Goal: Task Accomplishment & Management: Manage account settings

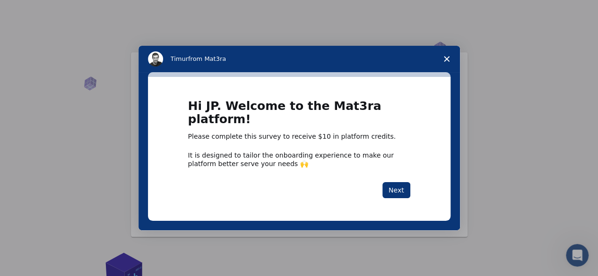
click at [444, 69] on span "Close survey" at bounding box center [446, 59] width 26 height 26
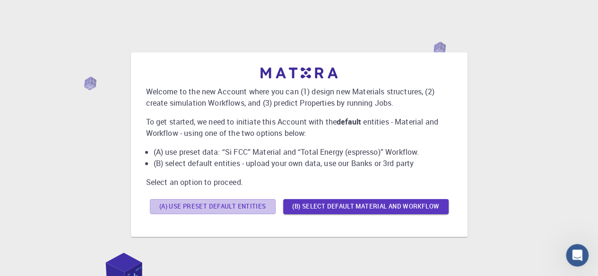
click at [239, 204] on button "(A) Use preset default entities" at bounding box center [213, 206] width 126 height 15
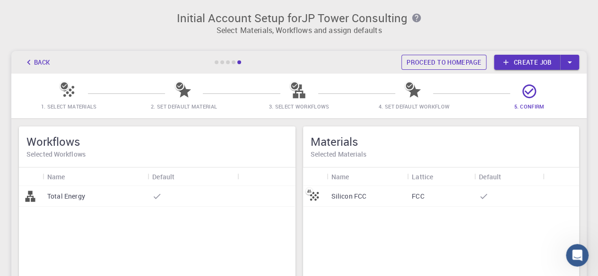
click at [439, 62] on link "Proceed to homepage" at bounding box center [443, 62] width 85 height 15
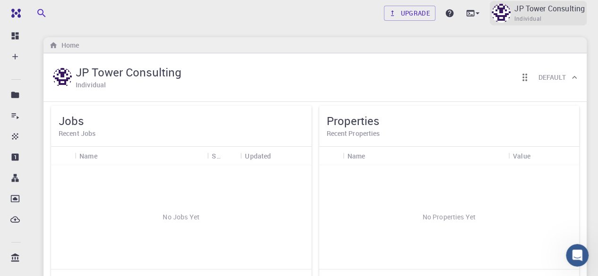
click at [517, 12] on p "JP Tower Consulting" at bounding box center [549, 8] width 70 height 11
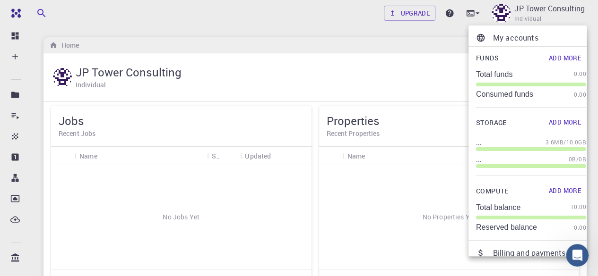
click at [515, 37] on p "My accounts" at bounding box center [539, 37] width 93 height 11
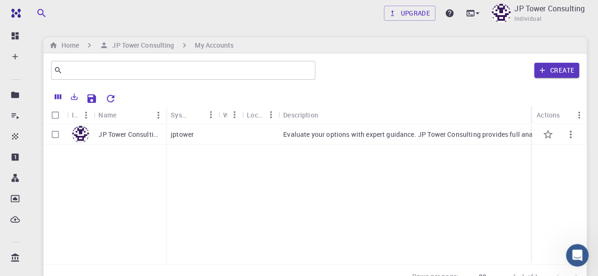
click at [121, 138] on p "JP Tower Consulting" at bounding box center [129, 134] width 63 height 9
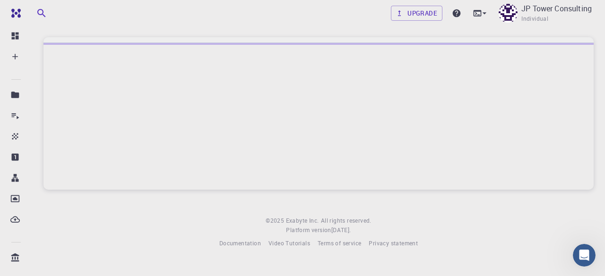
click at [117, 136] on div at bounding box center [318, 116] width 550 height 147
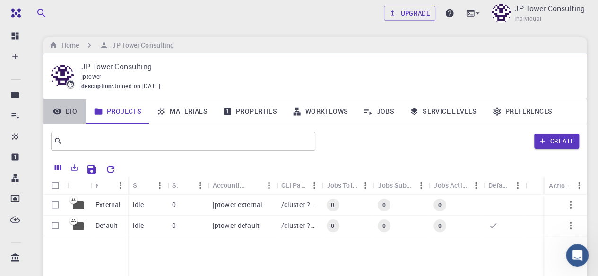
click at [73, 115] on link "Bio" at bounding box center [64, 111] width 43 height 25
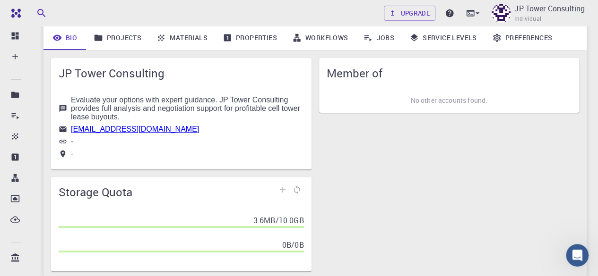
scroll to position [21, 0]
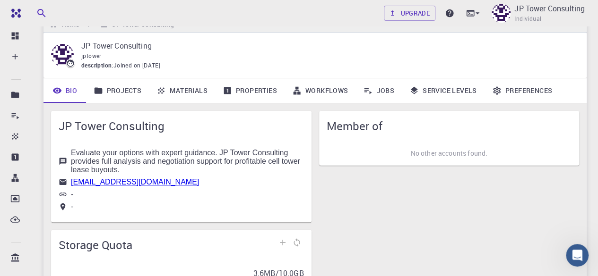
click at [495, 88] on icon at bounding box center [496, 90] width 9 height 9
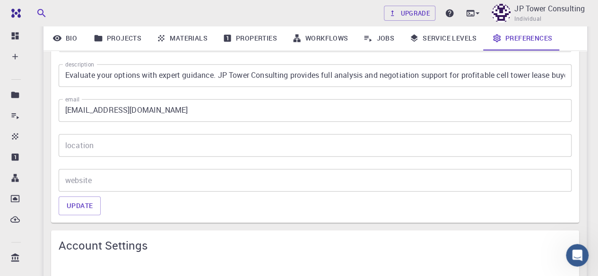
scroll to position [251, 0]
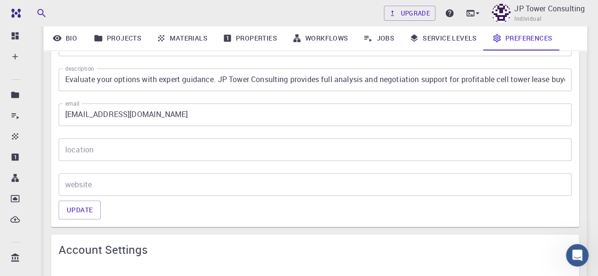
click at [169, 122] on input "[EMAIL_ADDRESS][DOMAIN_NAME]" at bounding box center [315, 114] width 513 height 23
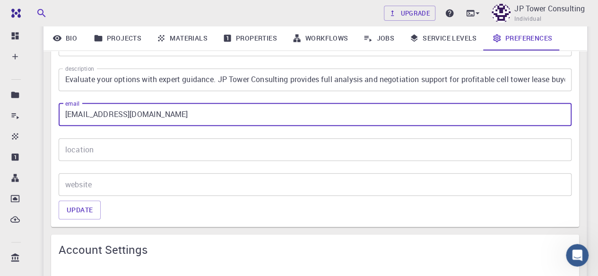
click at [169, 122] on input "[EMAIL_ADDRESS][DOMAIN_NAME]" at bounding box center [315, 114] width 513 height 23
click at [106, 184] on input "website" at bounding box center [315, 184] width 513 height 23
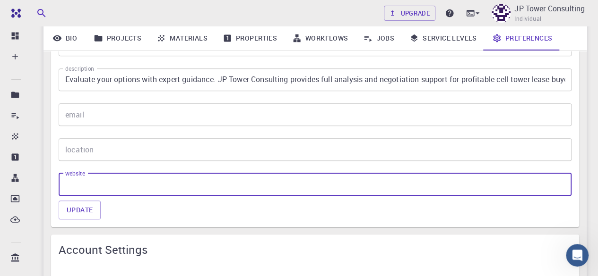
paste input "[URL][DOMAIN_NAME]"
type input "[URL][DOMAIN_NAME]"
click at [100, 153] on input "location" at bounding box center [315, 149] width 513 height 23
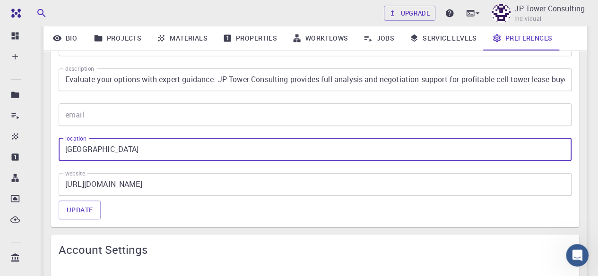
click at [124, 161] on div "name JP Tower Consulting name affiliation affiliation description Evaluate your…" at bounding box center [311, 96] width 520 height 210
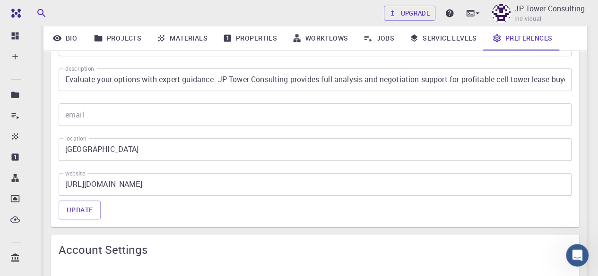
click at [118, 145] on input "[GEOGRAPHIC_DATA]" at bounding box center [315, 149] width 513 height 23
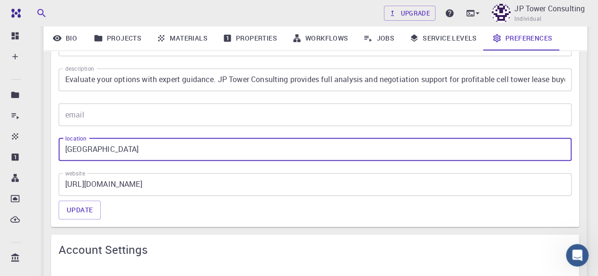
click at [118, 145] on input "[GEOGRAPHIC_DATA]" at bounding box center [315, 149] width 513 height 23
paste input "[STREET_ADDRESS][PERSON_NAME][PERSON_NAME]"
drag, startPoint x: 133, startPoint y: 149, endPoint x: 0, endPoint y: 119, distance: 136.6
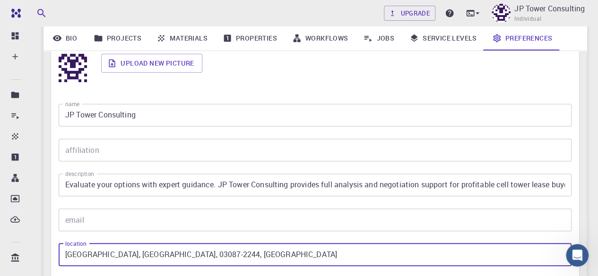
scroll to position [126, 0]
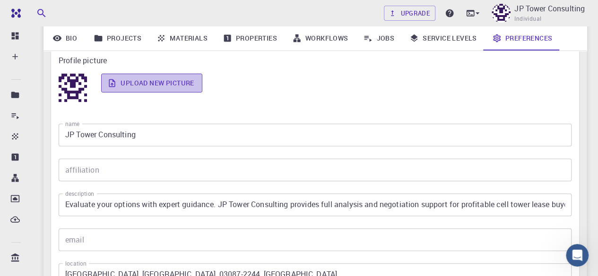
click at [145, 80] on label "Upload new picture" at bounding box center [151, 83] width 101 height 19
click at [0, 0] on input "Upload new picture" at bounding box center [0, 0] width 0 height 0
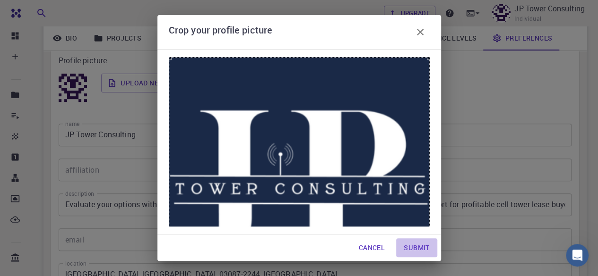
click at [412, 247] on button "Submit" at bounding box center [416, 248] width 41 height 19
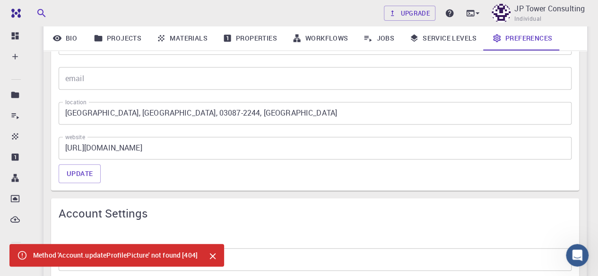
scroll to position [290, 0]
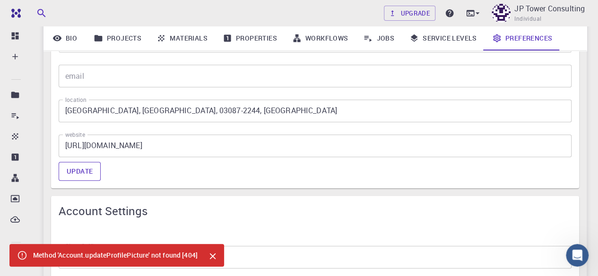
click at [72, 174] on button "Update" at bounding box center [80, 171] width 42 height 19
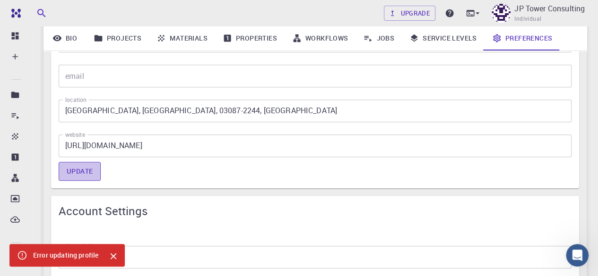
click at [68, 173] on button "Update" at bounding box center [80, 171] width 42 height 19
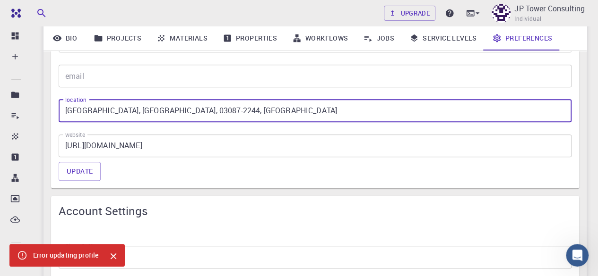
drag, startPoint x: 156, startPoint y: 111, endPoint x: 113, endPoint y: 111, distance: 43.5
click at [113, 111] on input "[GEOGRAPHIC_DATA], [GEOGRAPHIC_DATA], 03087-2244, [GEOGRAPHIC_DATA]" at bounding box center [315, 111] width 513 height 23
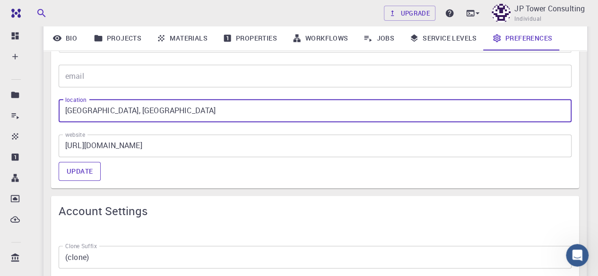
type input "[GEOGRAPHIC_DATA], [GEOGRAPHIC_DATA]"
click at [90, 167] on button "Update" at bounding box center [80, 171] width 42 height 19
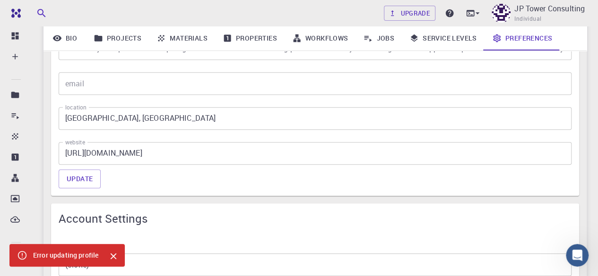
scroll to position [285, 0]
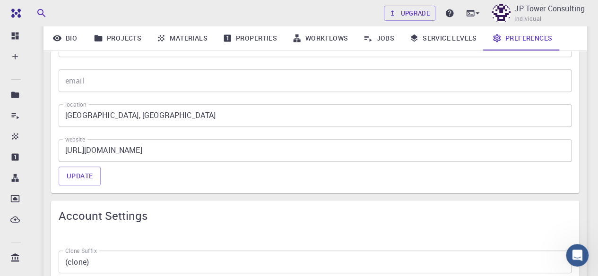
click at [186, 105] on input "[GEOGRAPHIC_DATA], [GEOGRAPHIC_DATA]" at bounding box center [315, 115] width 513 height 23
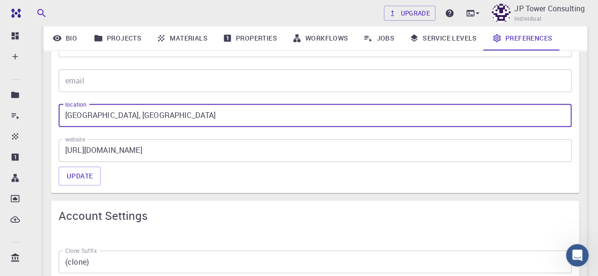
click at [186, 105] on input "[GEOGRAPHIC_DATA], [GEOGRAPHIC_DATA]" at bounding box center [315, 115] width 513 height 23
drag, startPoint x: 186, startPoint y: 105, endPoint x: 115, endPoint y: 82, distance: 75.0
click at [115, 82] on input "email" at bounding box center [315, 80] width 513 height 23
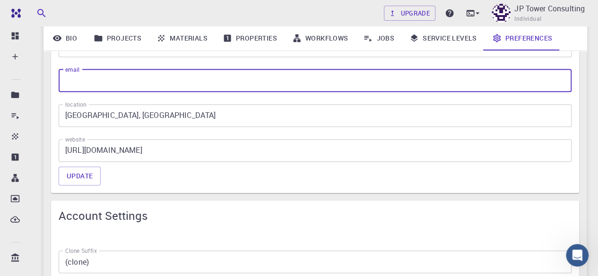
paste input "[EMAIL_ADDRESS][DOMAIN_NAME]"
type input "[EMAIL_ADDRESS][DOMAIN_NAME]"
click at [82, 172] on button "Update" at bounding box center [80, 176] width 42 height 19
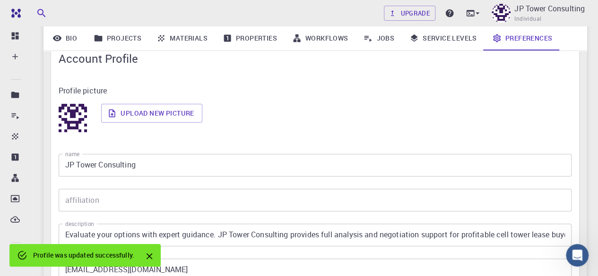
scroll to position [93, 0]
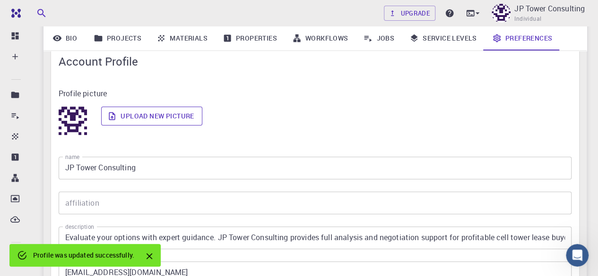
click at [175, 118] on label "Upload new picture" at bounding box center [151, 116] width 101 height 19
click at [0, 0] on input "Upload new picture" at bounding box center [0, 0] width 0 height 0
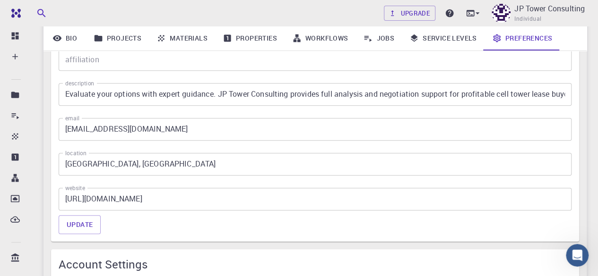
scroll to position [249, 0]
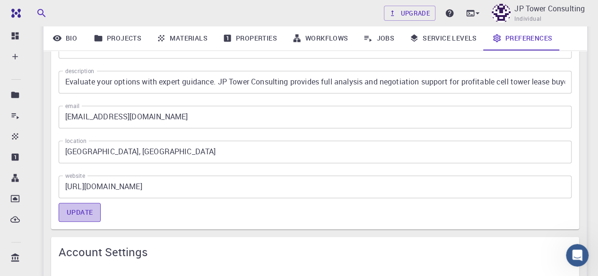
click at [83, 218] on button "Update" at bounding box center [80, 212] width 42 height 19
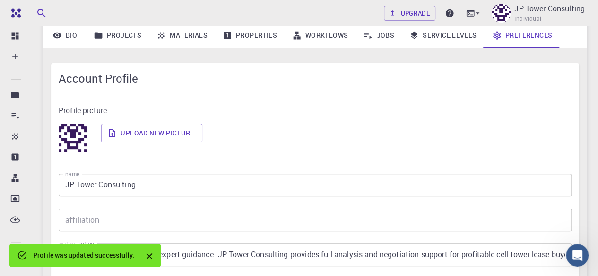
scroll to position [82, 0]
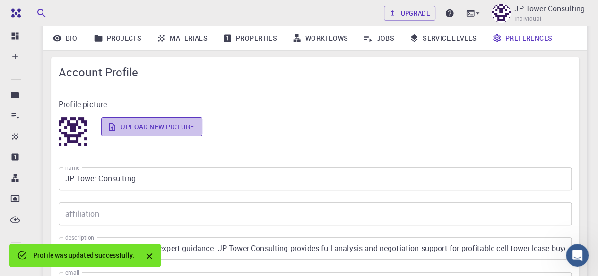
click at [195, 129] on label "Upload new picture" at bounding box center [151, 127] width 101 height 19
click at [0, 0] on input "Upload new picture" at bounding box center [0, 0] width 0 height 0
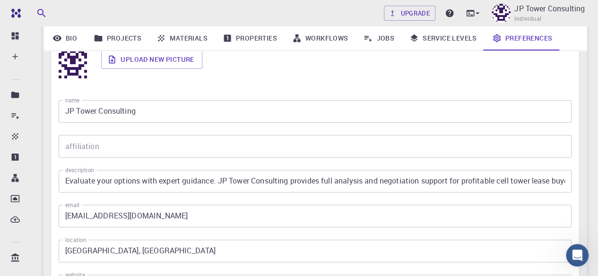
scroll to position [130, 0]
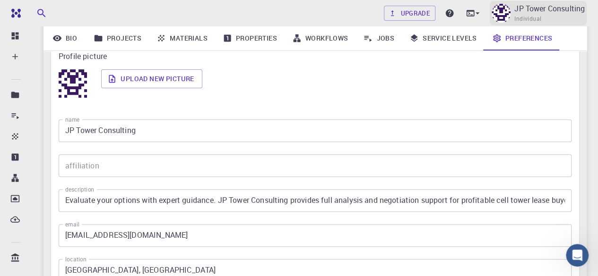
click at [527, 14] on p "JP Tower Consulting" at bounding box center [549, 8] width 70 height 11
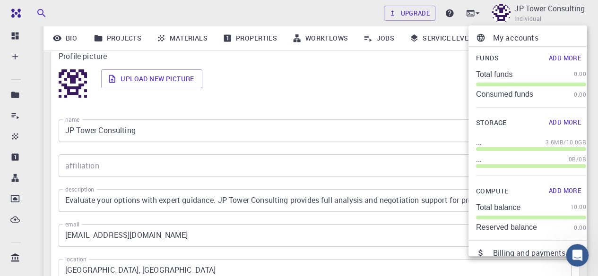
click at [70, 43] on div at bounding box center [299, 138] width 598 height 276
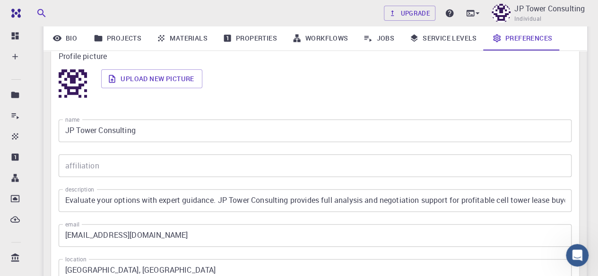
click at [70, 36] on link "Bio" at bounding box center [64, 38] width 43 height 25
